Goal: Task Accomplishment & Management: Manage account settings

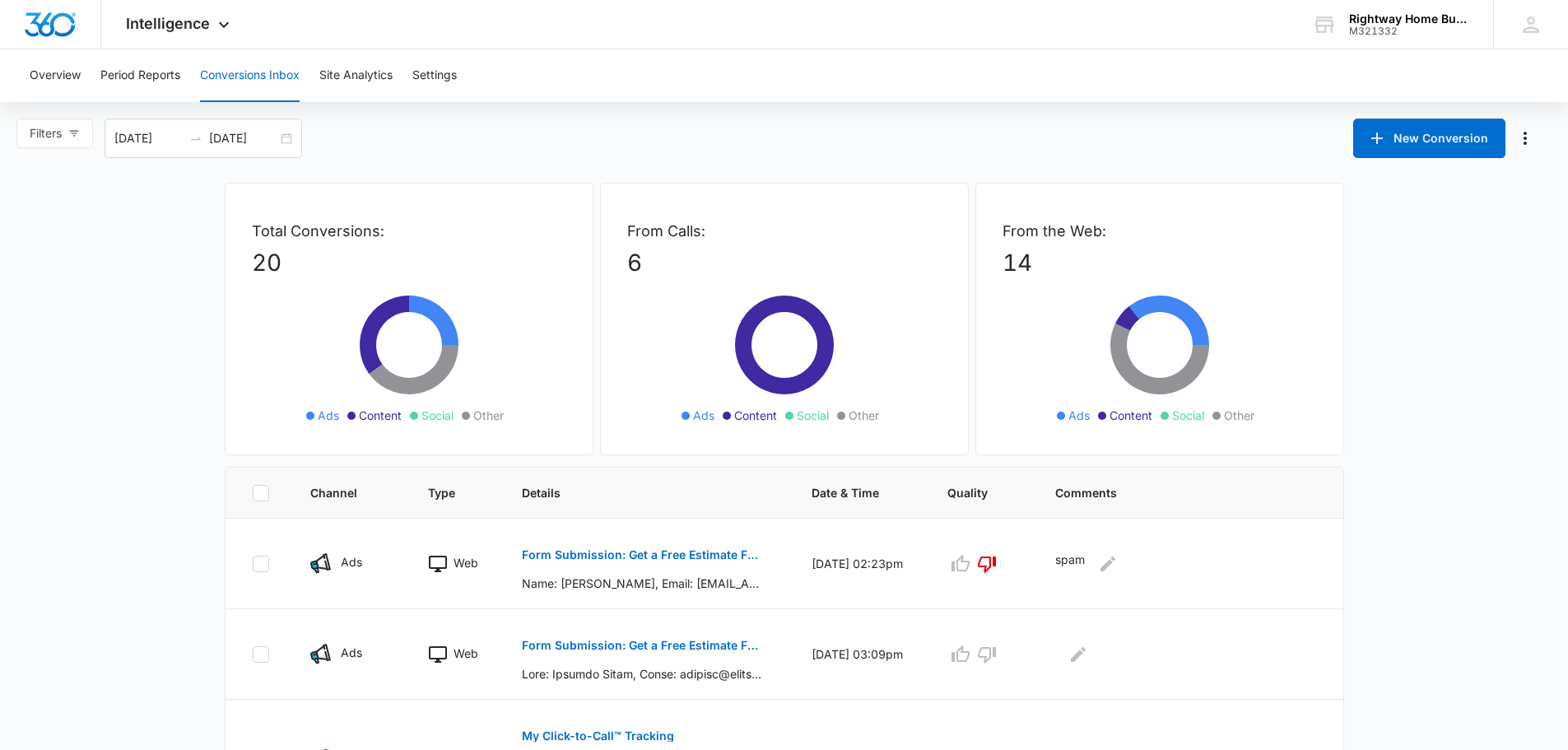
scroll to position [82, 0]
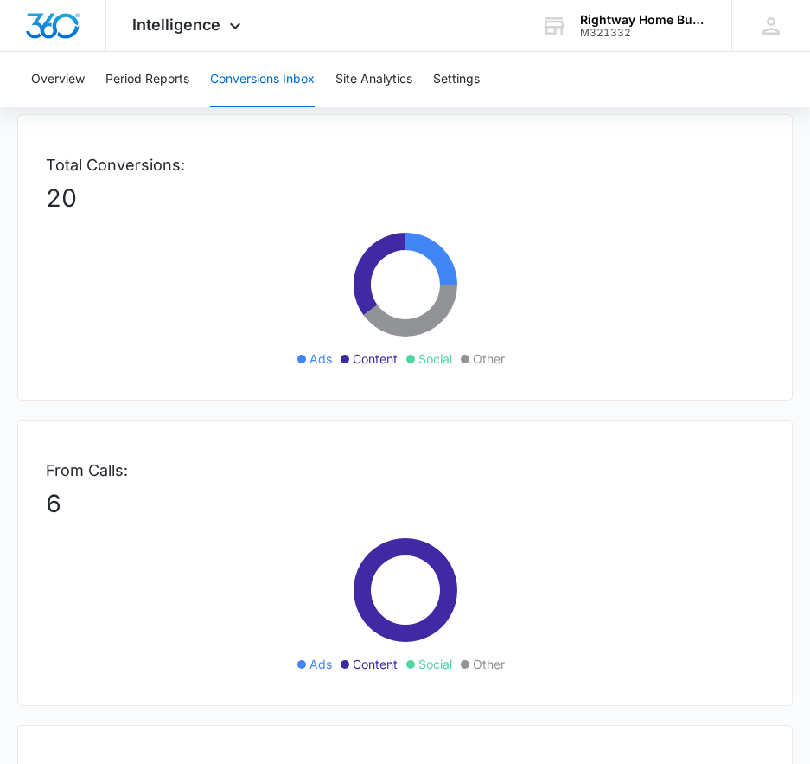
click at [662, 82] on div "Overview Period Reports Conversions Inbox Site Analytics Settings" at bounding box center [405, 79] width 769 height 55
